Goal: Task Accomplishment & Management: Manage account settings

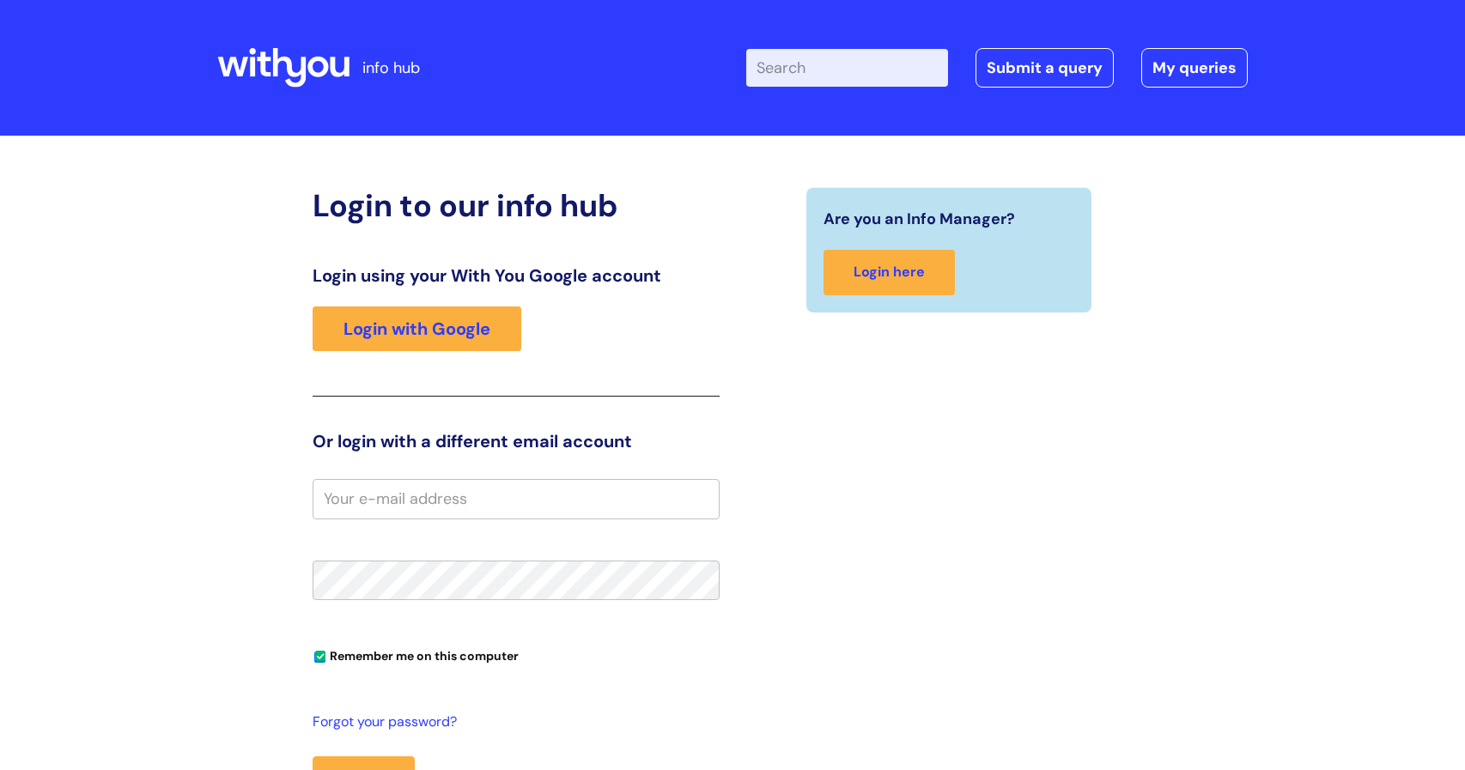
click at [442, 501] on input "email" at bounding box center [516, 498] width 407 height 39
type input "eve.micklethwaite@wearewithyou.org.uk"
click at [313, 757] on button "Login" at bounding box center [364, 782] width 102 height 50
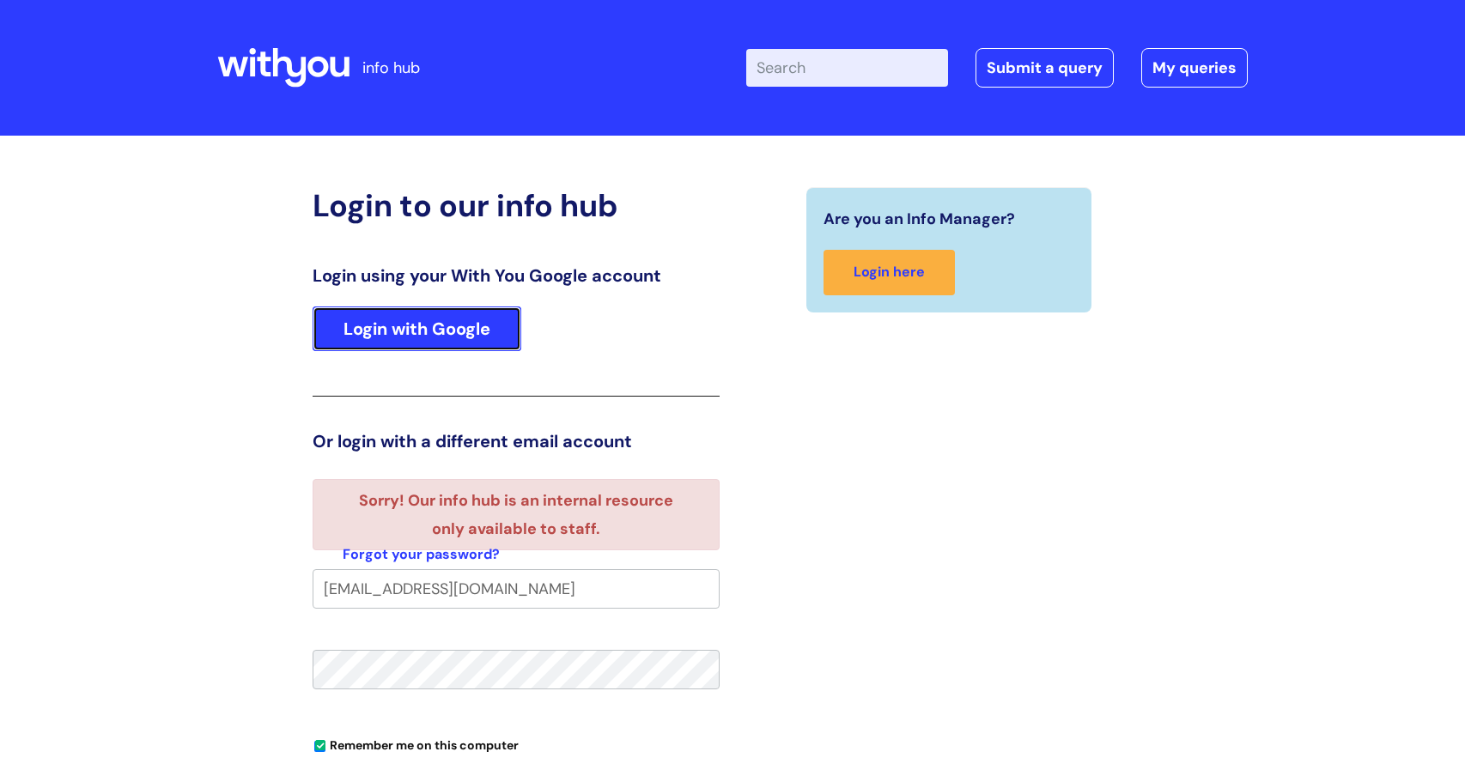
click at [391, 315] on link "Login with Google" at bounding box center [417, 329] width 209 height 45
